Goal: Task Accomplishment & Management: Use online tool/utility

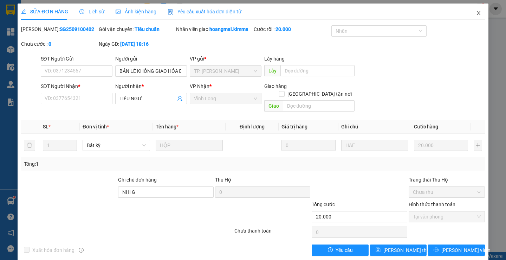
click at [476, 15] on icon "close" at bounding box center [478, 13] width 4 height 4
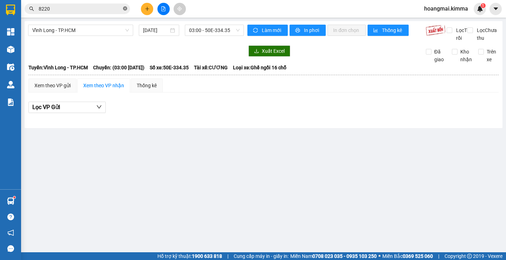
click at [125, 9] on icon "close-circle" at bounding box center [125, 8] width 4 height 4
click at [207, 27] on span "03:00 - 50E-334.35" at bounding box center [214, 30] width 51 height 11
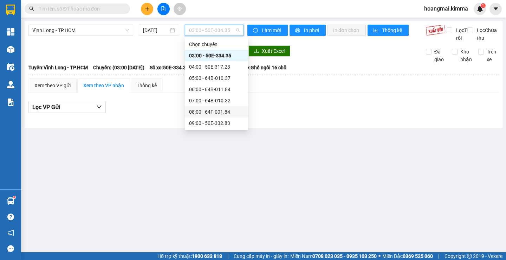
click at [216, 107] on div "08:00 - 64F-001.84" at bounding box center [216, 111] width 63 height 11
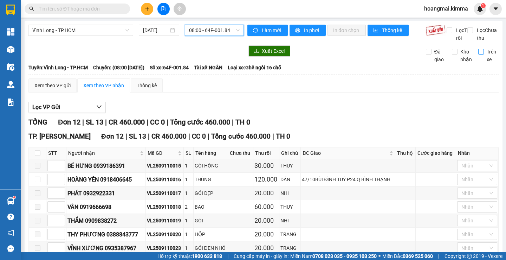
click at [478, 54] on input "Trên xe" at bounding box center [481, 52] width 6 height 6
checkbox input "true"
